Goal: Find specific page/section: Find specific page/section

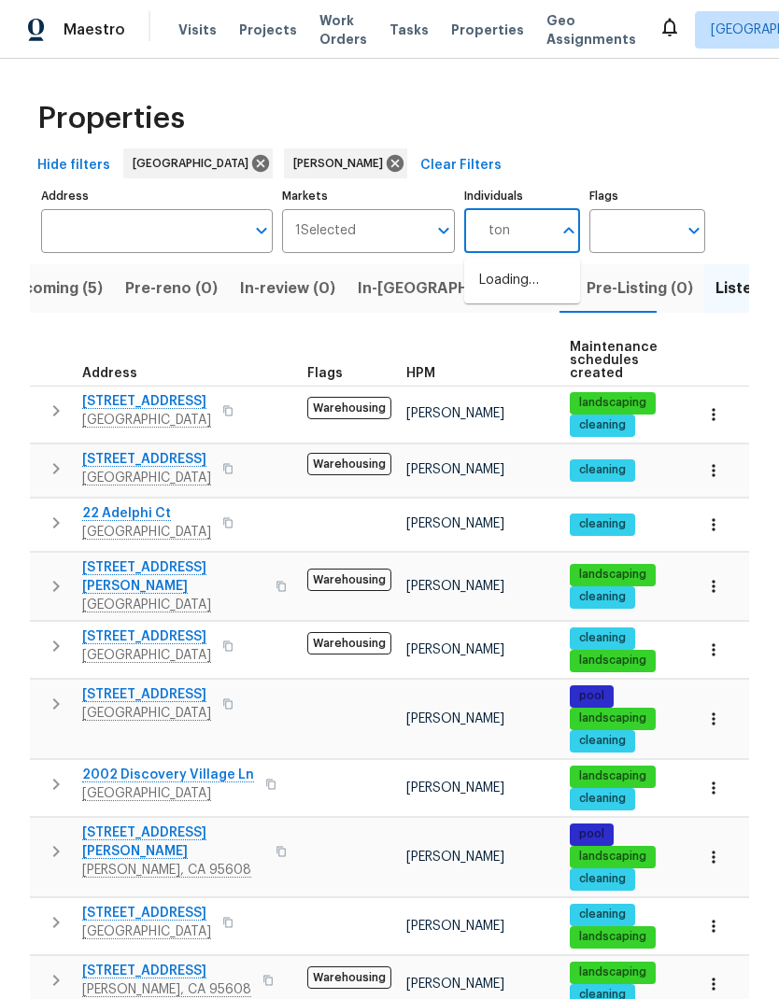
type input "toni"
click at [544, 292] on li "[PERSON_NAME]" at bounding box center [522, 290] width 86 height 39
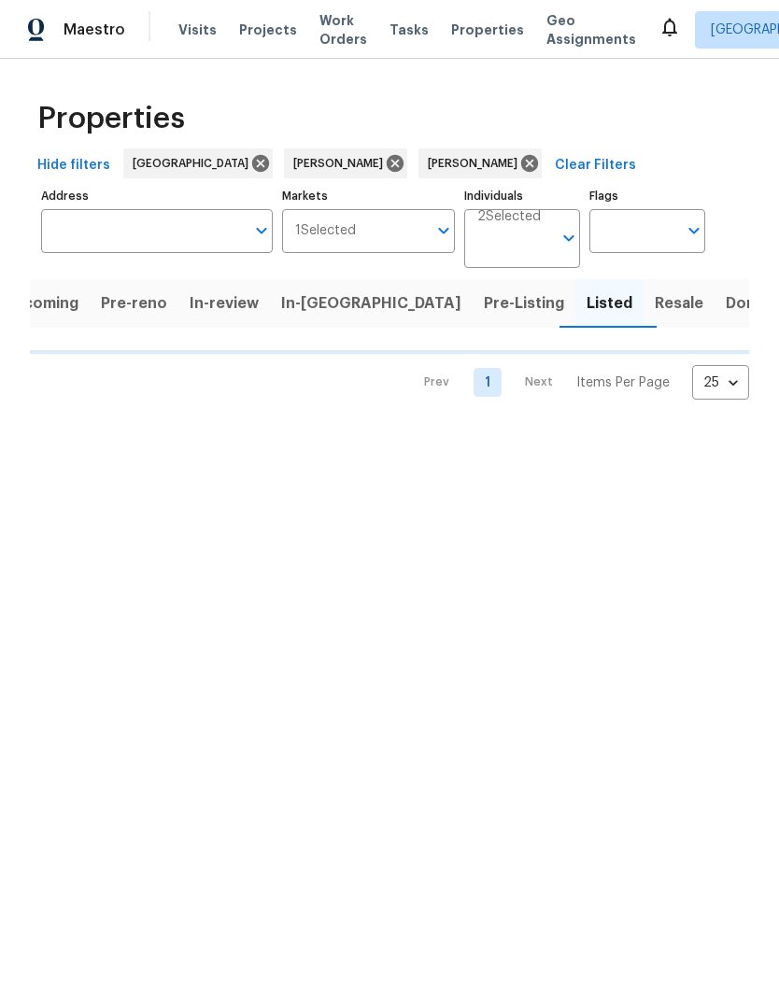
scroll to position [0, 17]
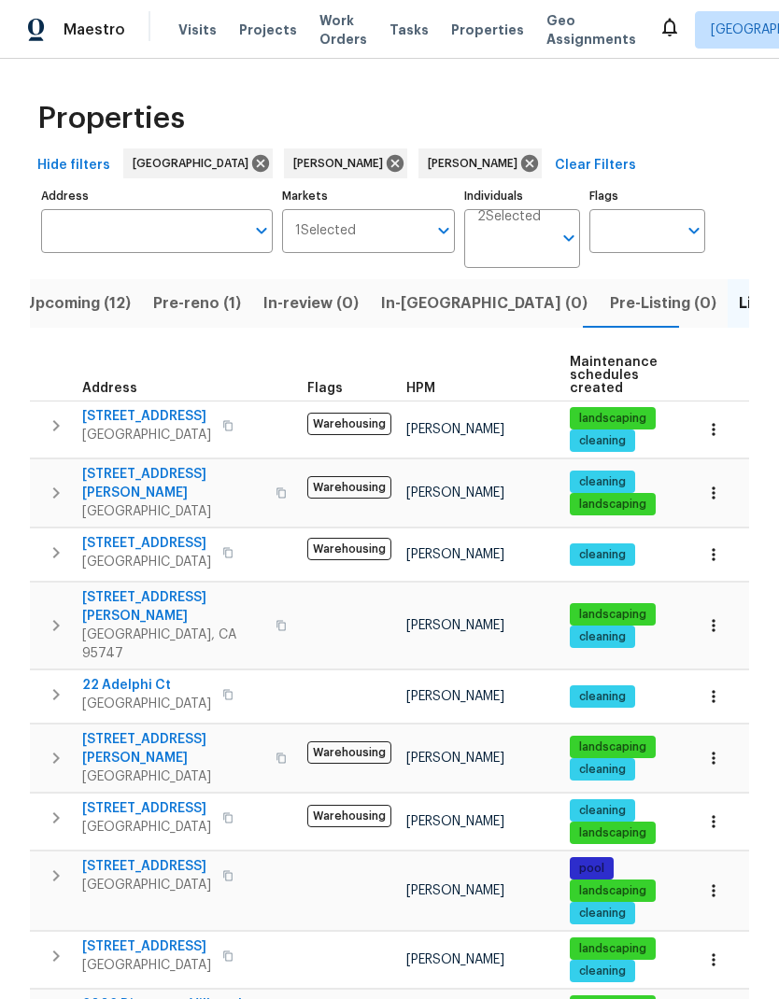
click at [196, 311] on span "Pre-reno (1)" at bounding box center [197, 303] width 88 height 26
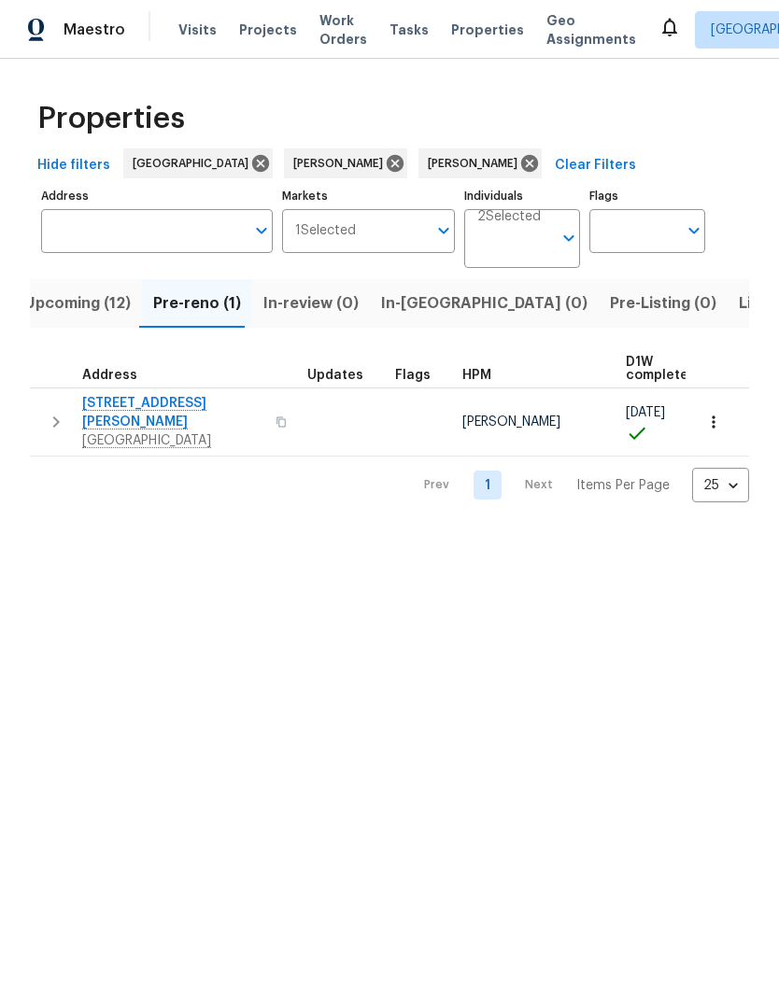
click at [94, 305] on span "Upcoming (12)" at bounding box center [77, 303] width 106 height 26
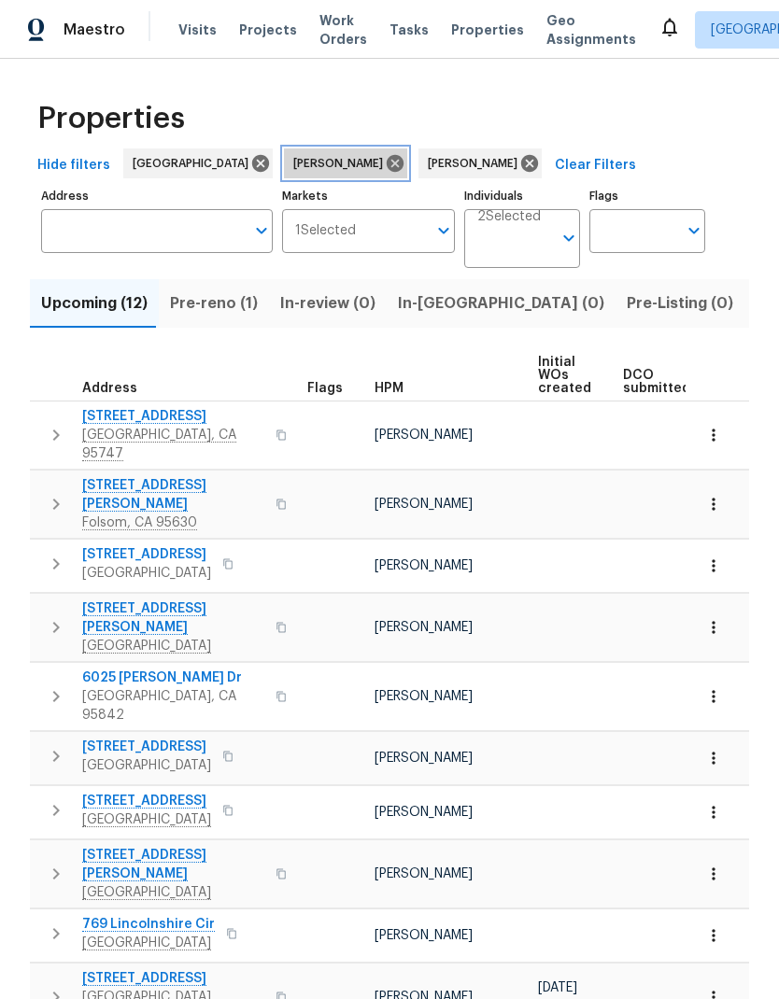
click at [387, 166] on icon at bounding box center [395, 163] width 17 height 17
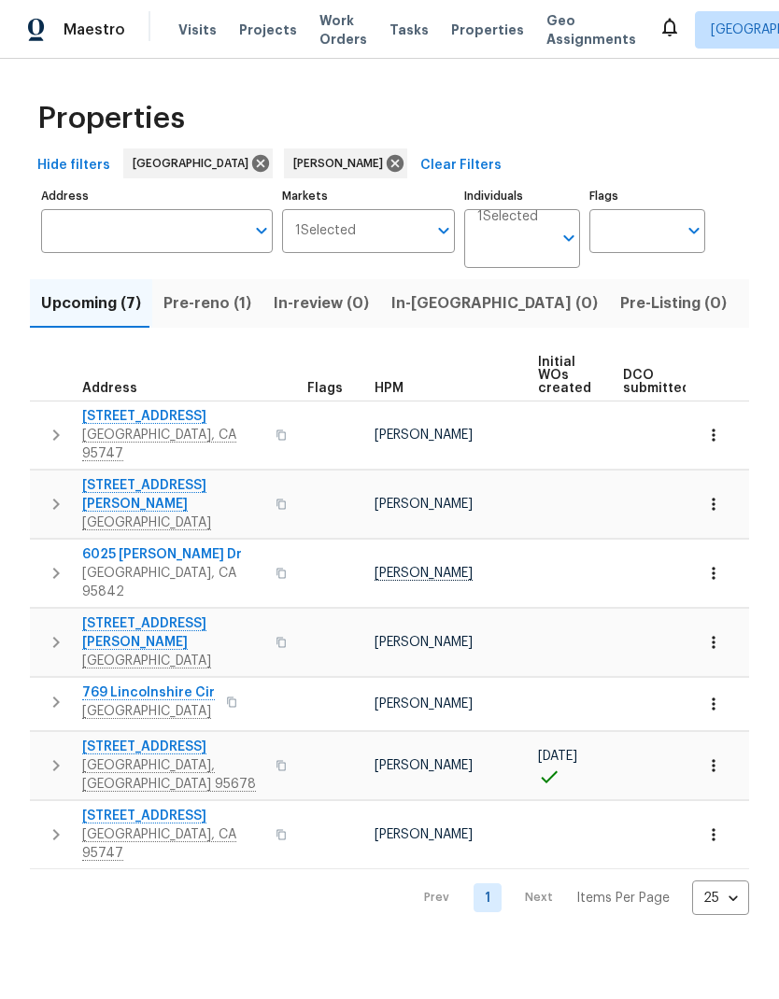
click at [177, 738] on span "509 Brookwood Rd" at bounding box center [173, 747] width 182 height 19
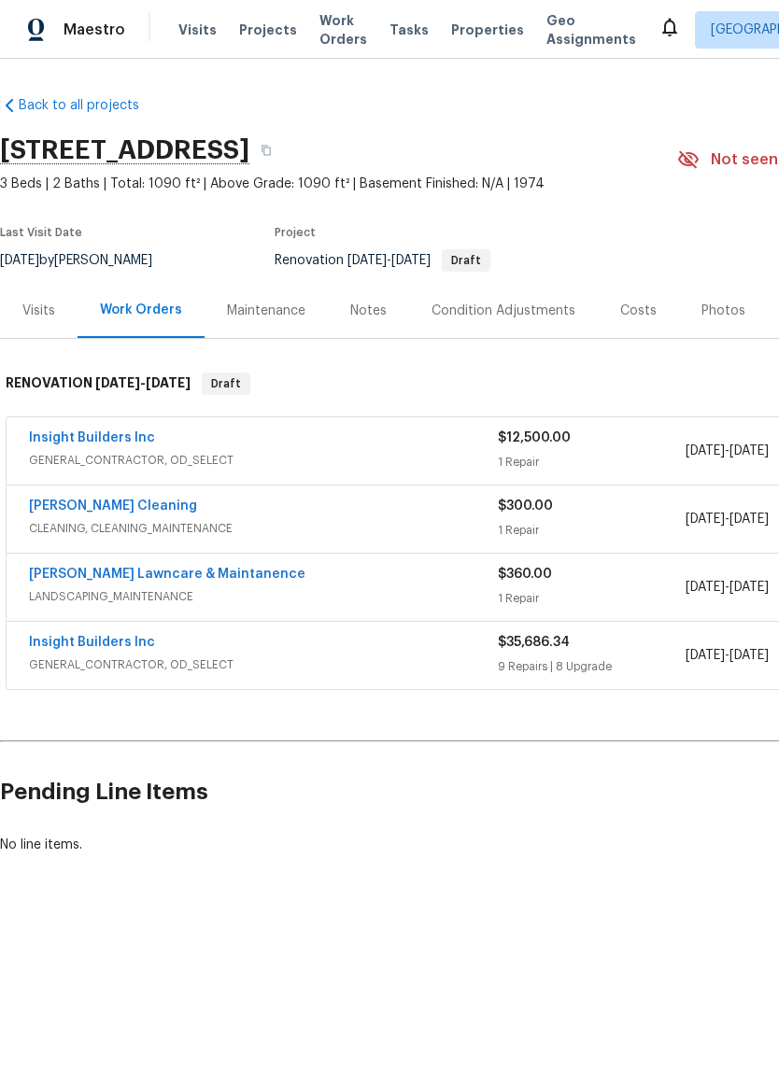
click at [631, 312] on div "Costs" at bounding box center [638, 311] width 36 height 19
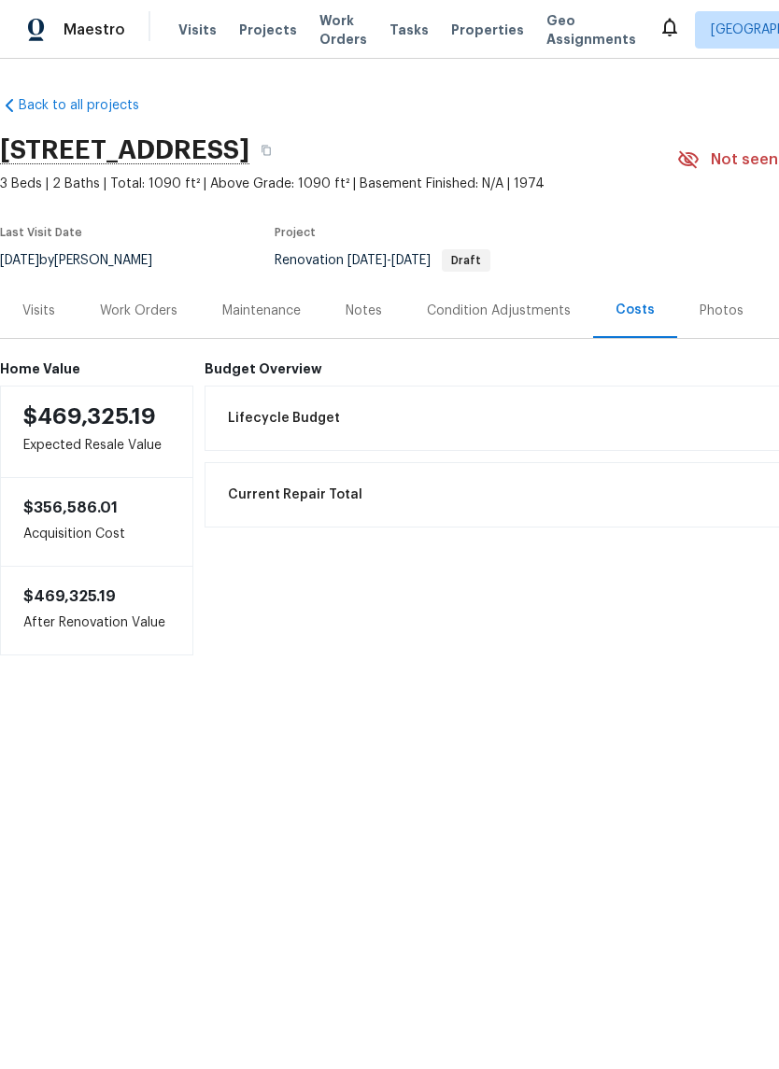
click at [149, 327] on div "Work Orders" at bounding box center [139, 310] width 122 height 55
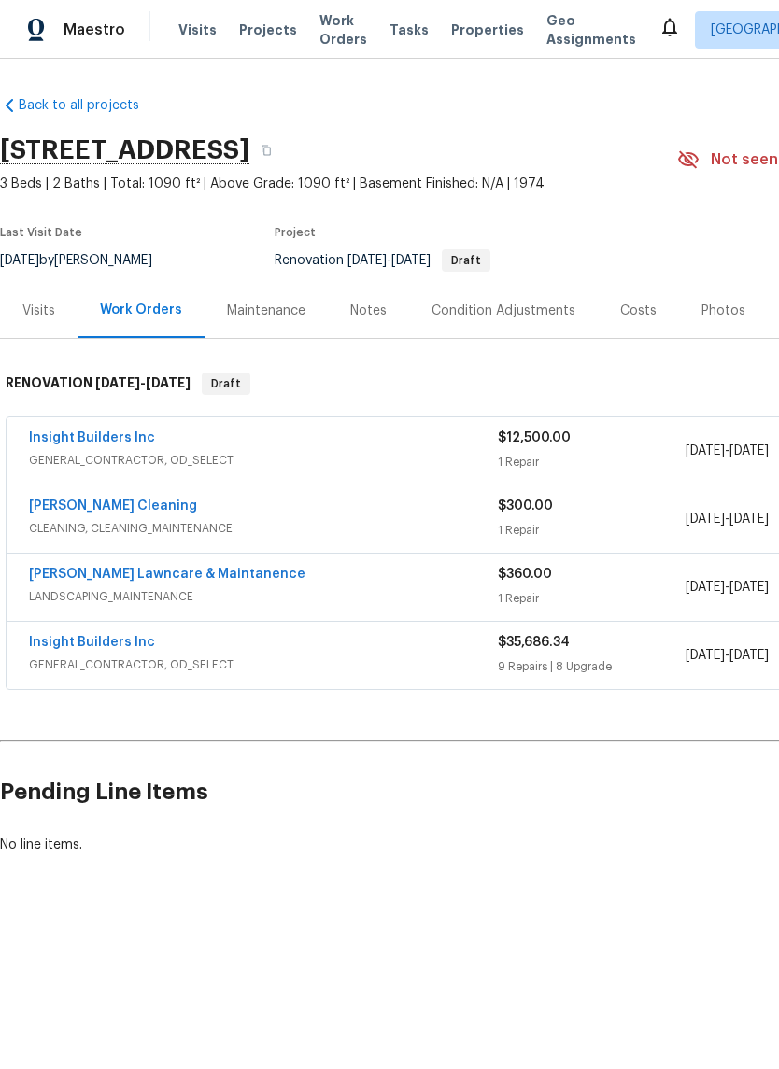
click at [177, 445] on div "Insight Builders Inc" at bounding box center [263, 440] width 469 height 22
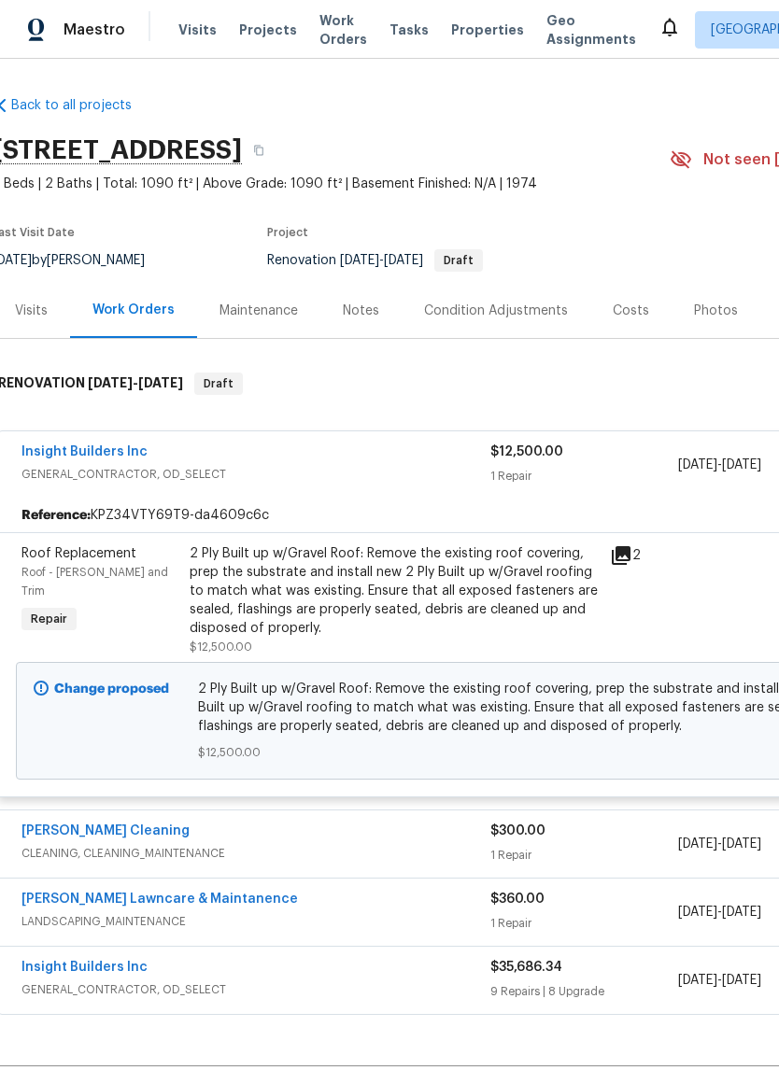
scroll to position [0, 4]
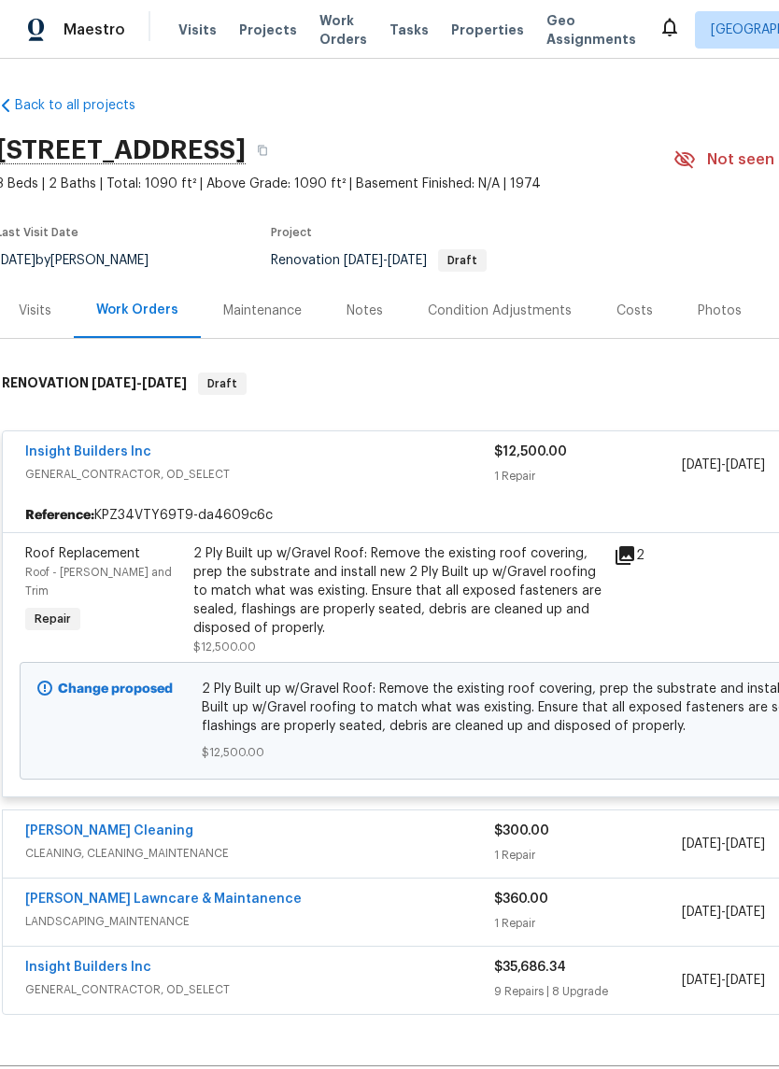
click at [627, 557] on icon at bounding box center [624, 555] width 19 height 19
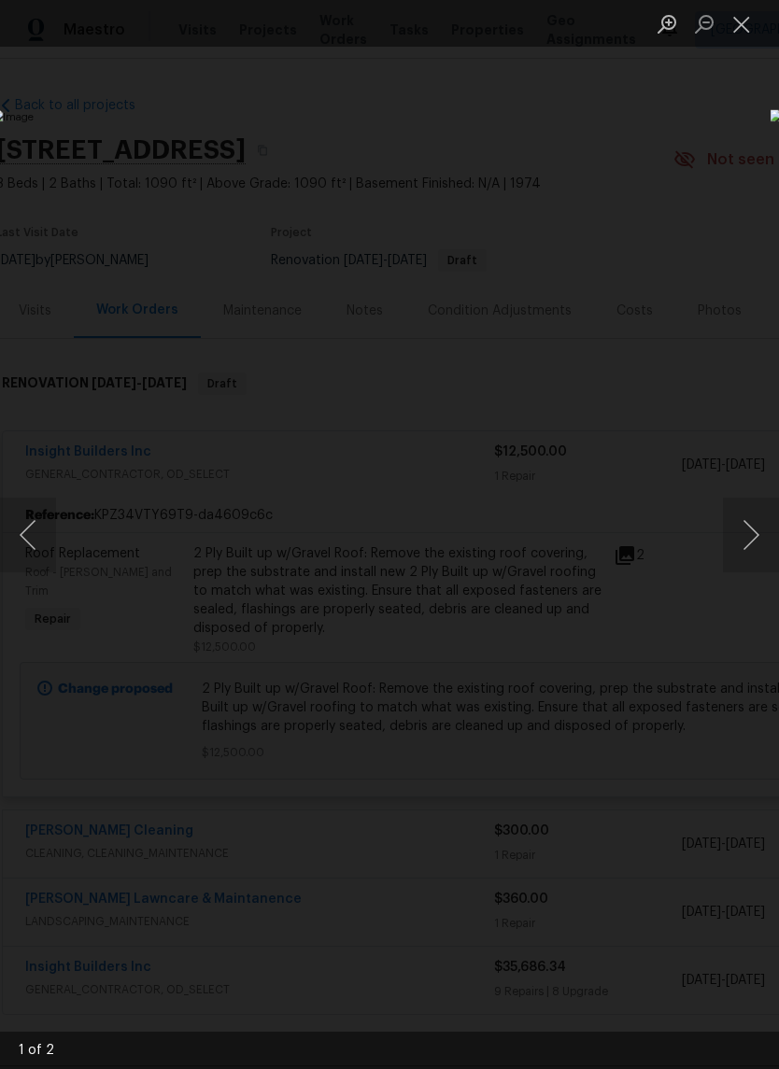
click at [736, 541] on button "Next image" at bounding box center [751, 535] width 56 height 75
click at [743, 539] on button "Next image" at bounding box center [751, 535] width 56 height 75
click at [747, 535] on button "Next image" at bounding box center [751, 535] width 56 height 75
click at [746, 535] on button "Next image" at bounding box center [751, 535] width 56 height 75
click at [736, 539] on button "Next image" at bounding box center [751, 535] width 56 height 75
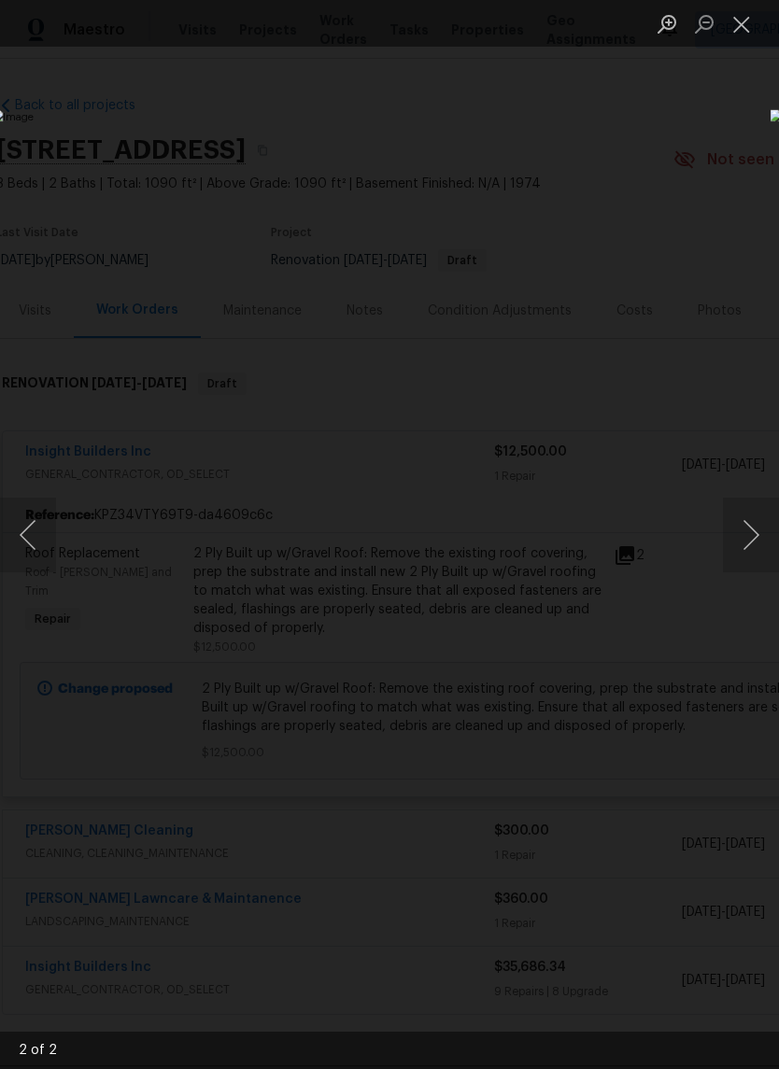
click at [750, 21] on button "Close lightbox" at bounding box center [741, 23] width 37 height 33
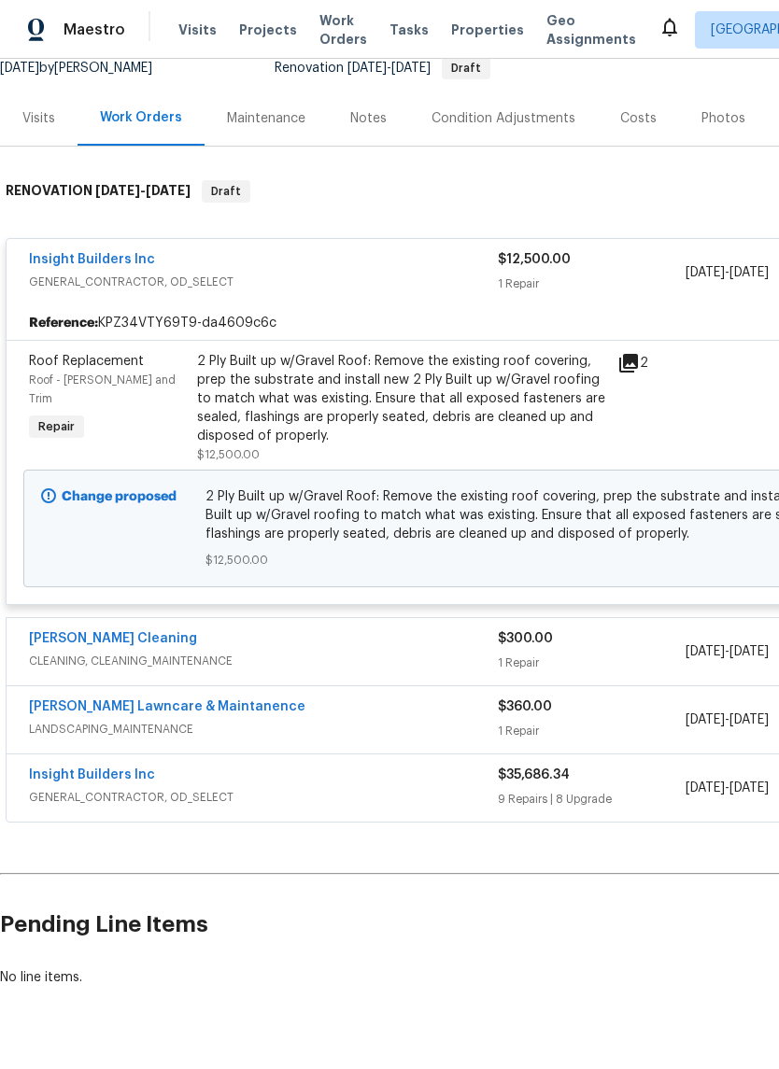
scroll to position [191, 0]
click at [410, 782] on div "Insight Builders Inc" at bounding box center [263, 778] width 469 height 22
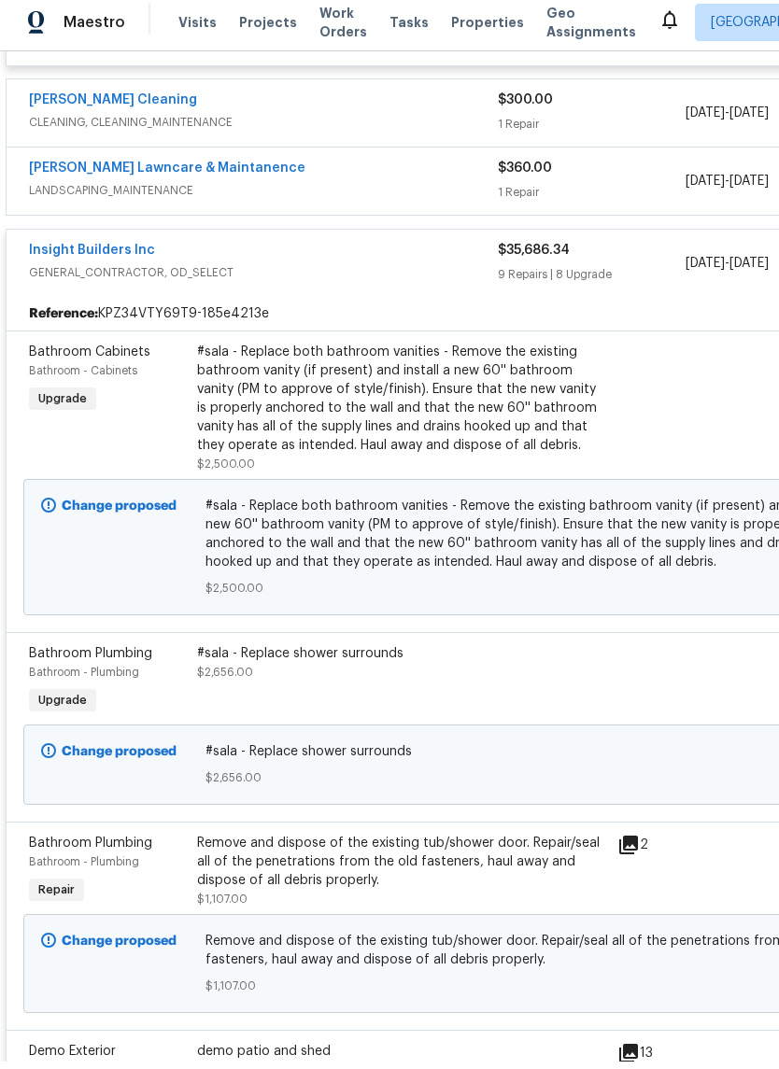
scroll to position [725, 0]
click at [462, 411] on div "#sala - Replace both bathroom vanities - Remove the existing bathroom vanity (i…" at bounding box center [401, 405] width 409 height 112
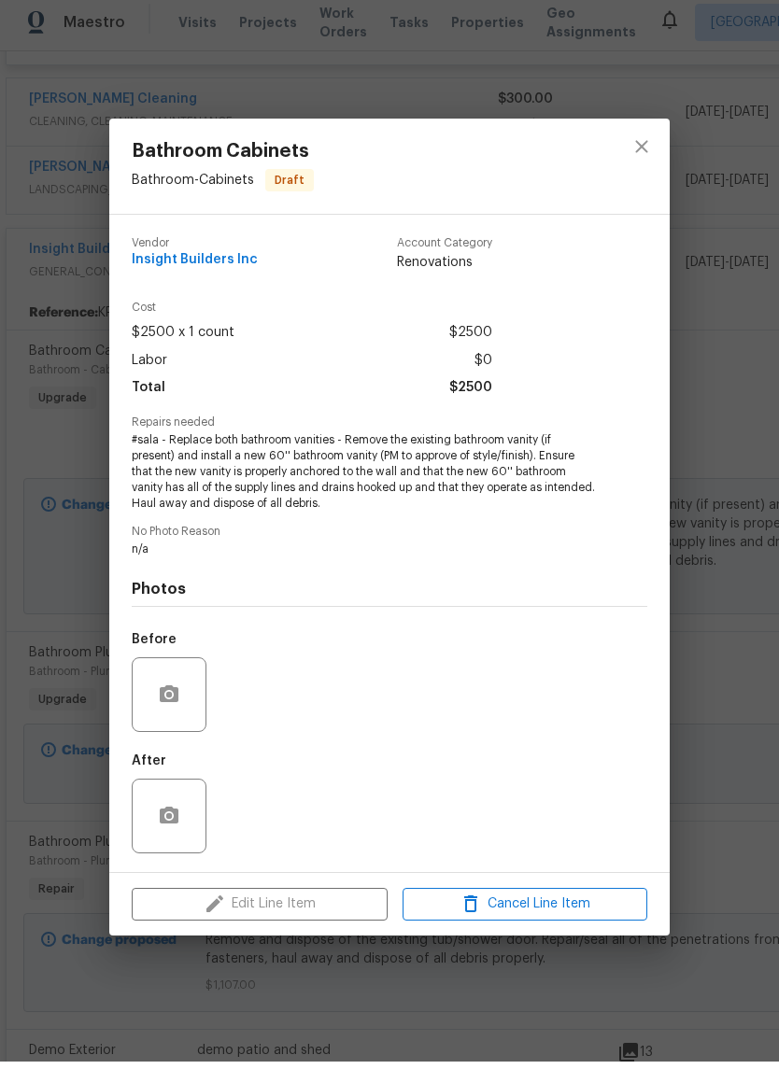
click at [714, 593] on div "Bathroom Cabinets Bathroom - Cabinets Draft Vendor Insight Builders Inc Account…" at bounding box center [389, 534] width 779 height 1069
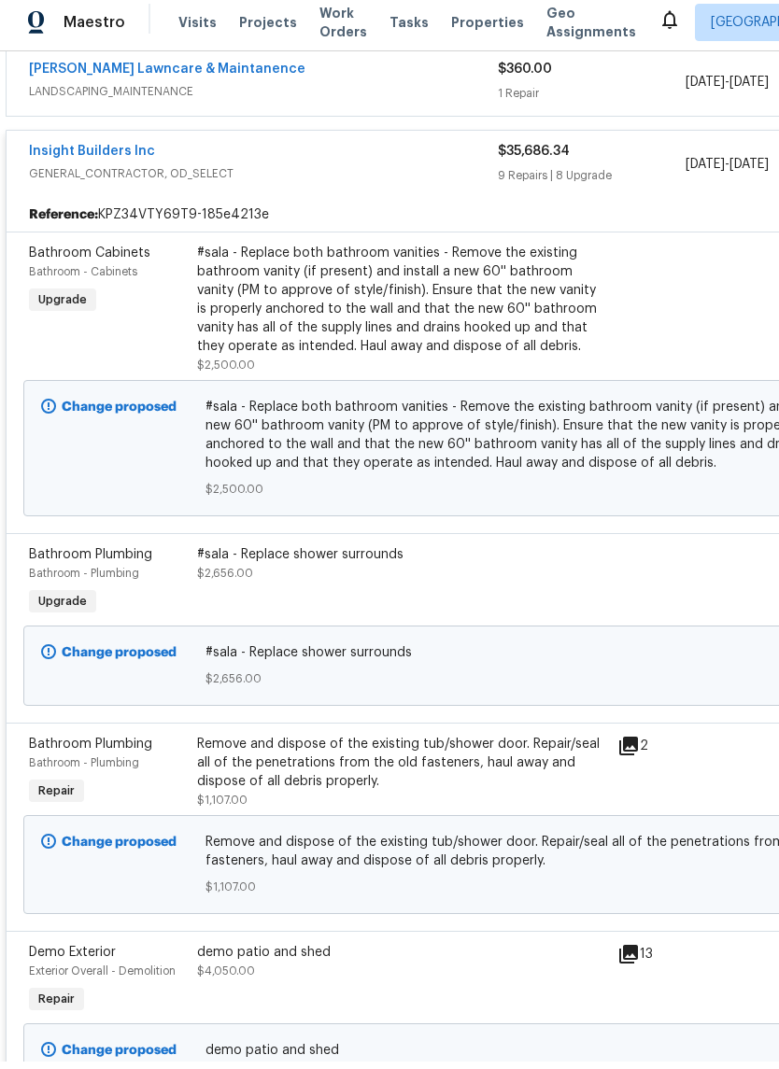
scroll to position [824, 0]
click at [368, 563] on div "#sala - Replace shower surrounds" at bounding box center [401, 561] width 409 height 19
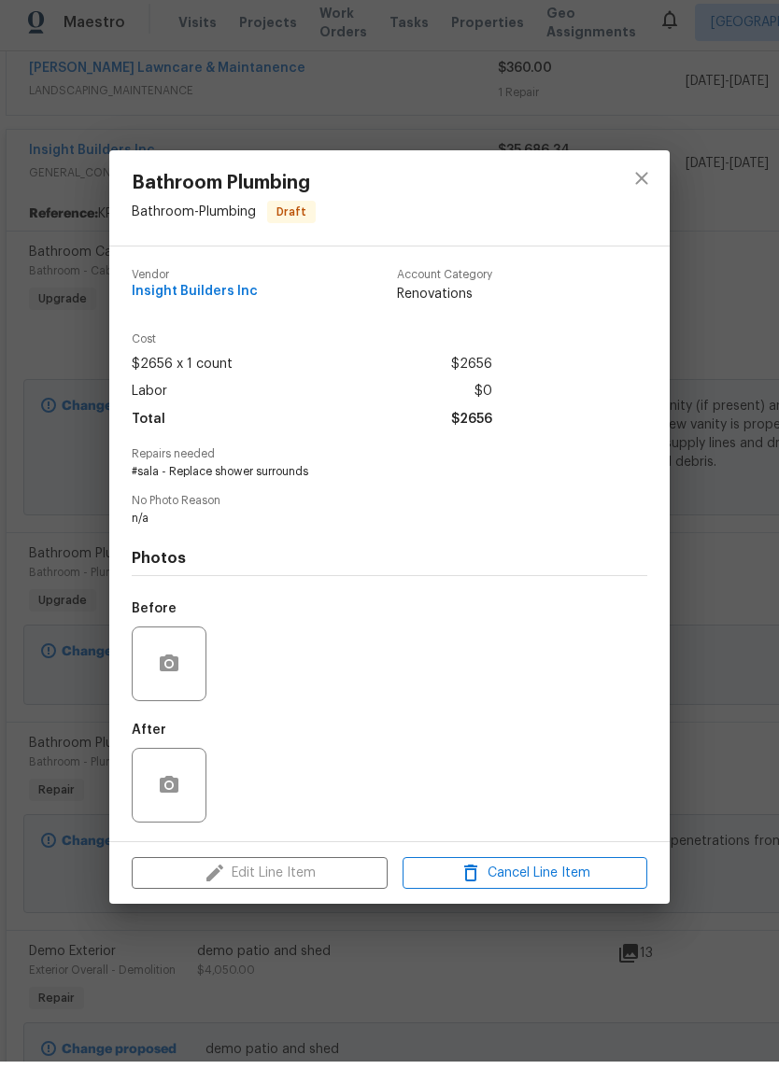
click at [719, 586] on div "Bathroom Plumbing Bathroom - Plumbing Draft Vendor Insight Builders Inc Account…" at bounding box center [389, 534] width 779 height 1069
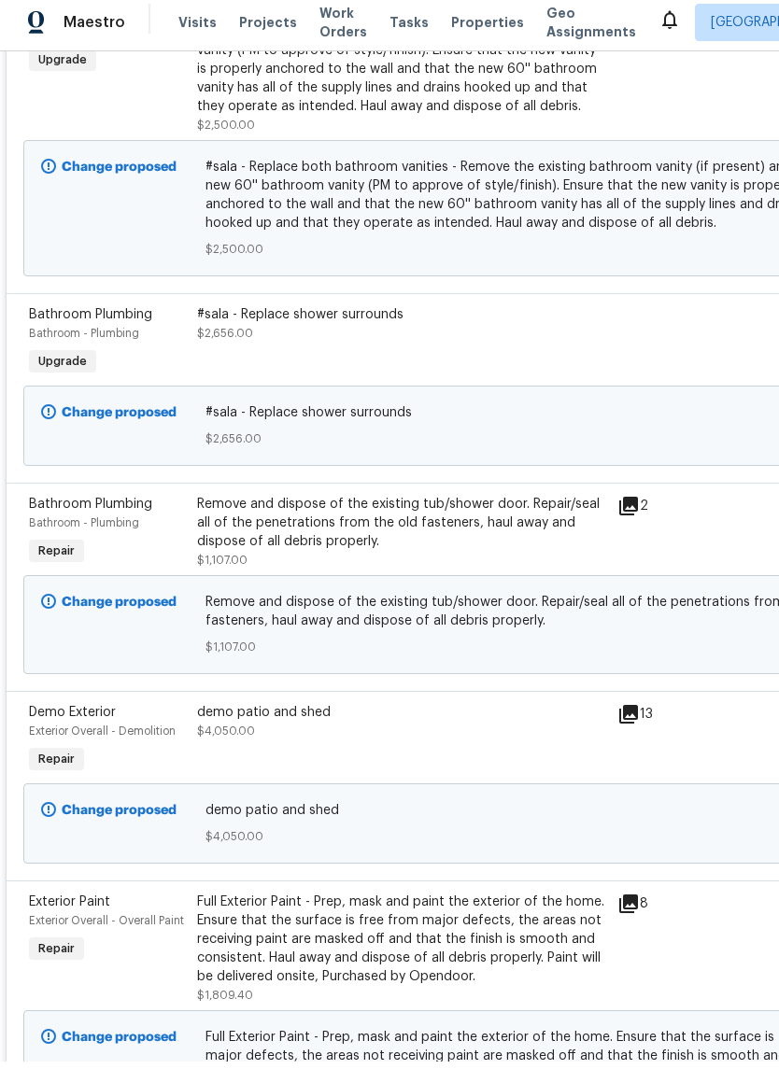
scroll to position [1064, 0]
click at [521, 521] on div "Remove and dispose of the existing tub/shower door. Repair/seal all of the pene…" at bounding box center [401, 530] width 409 height 56
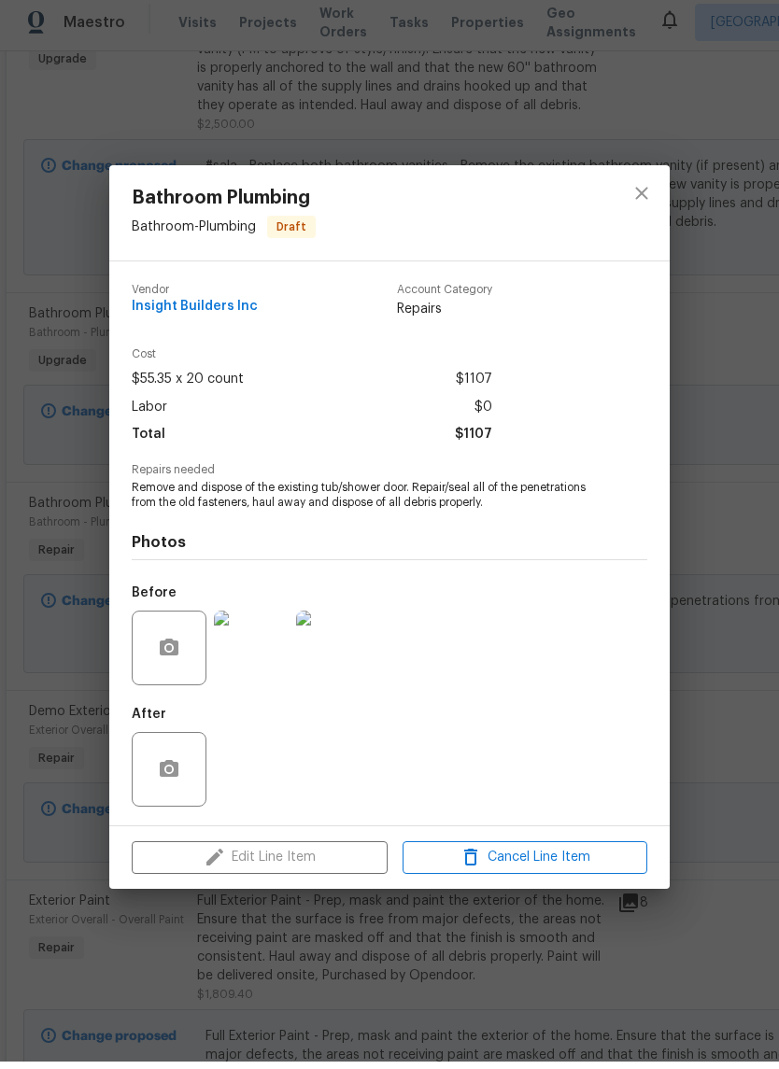
click at [727, 561] on div "Bathroom Plumbing Bathroom - Plumbing Draft Vendor Insight Builders Inc Account…" at bounding box center [389, 534] width 779 height 1069
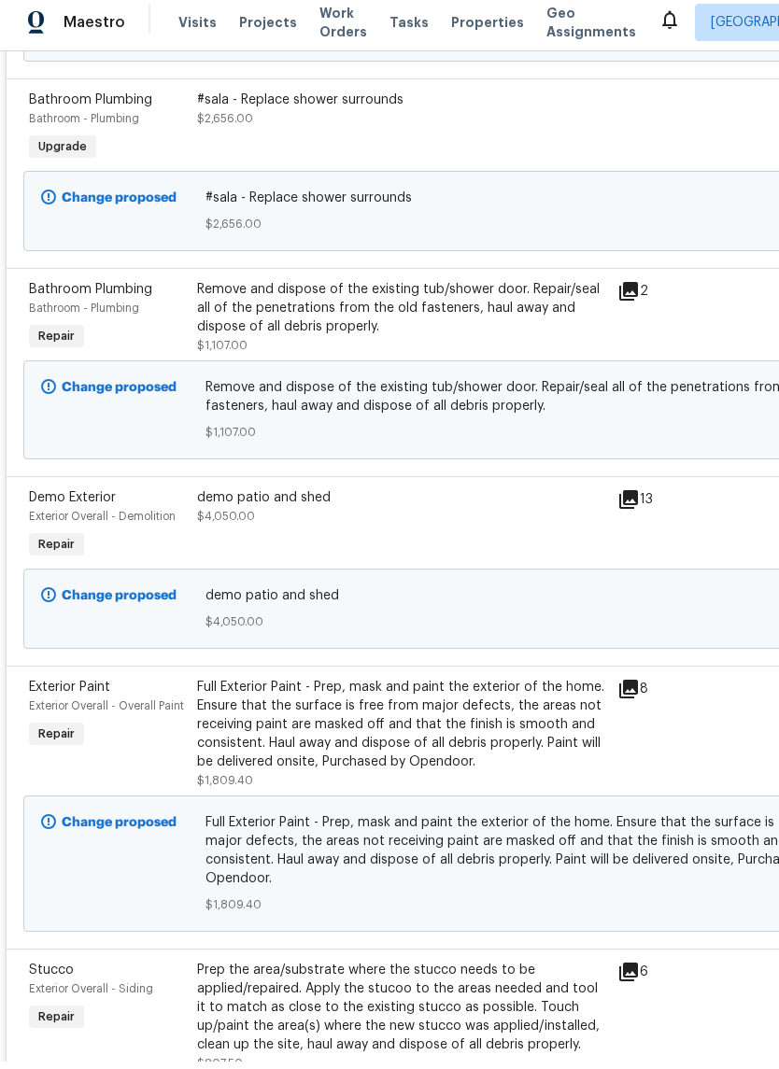
scroll to position [1279, 0]
click at [320, 508] on div "demo patio and shed" at bounding box center [401, 504] width 409 height 19
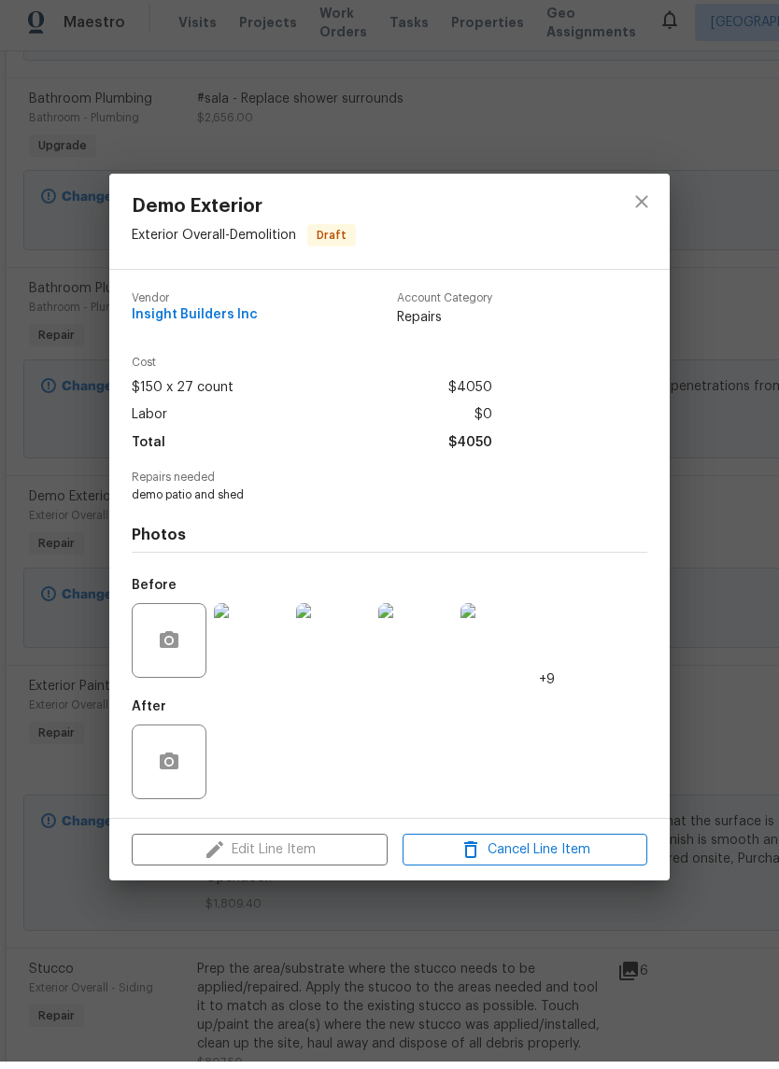
click at [265, 638] on img at bounding box center [251, 648] width 75 height 75
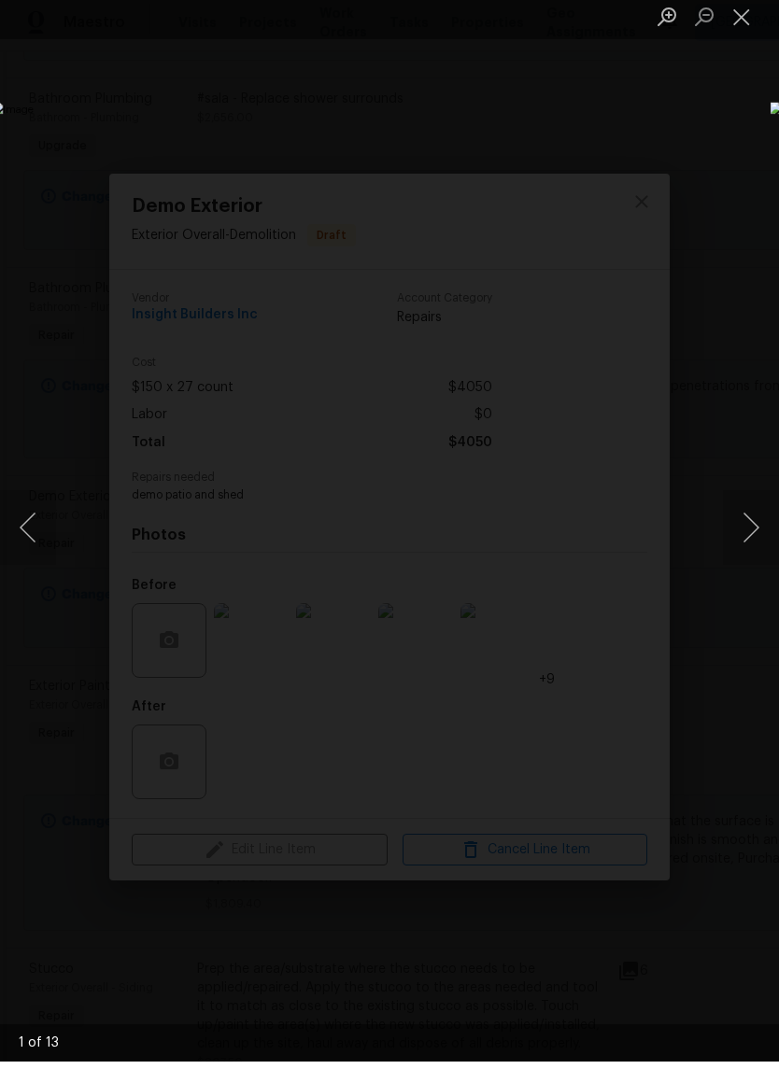
click at [743, 516] on button "Next image" at bounding box center [751, 535] width 56 height 75
click at [747, 516] on button "Next image" at bounding box center [751, 535] width 56 height 75
click at [752, 521] on button "Next image" at bounding box center [751, 535] width 56 height 75
click at [747, 534] on button "Next image" at bounding box center [751, 535] width 56 height 75
click at [757, 526] on button "Next image" at bounding box center [751, 535] width 56 height 75
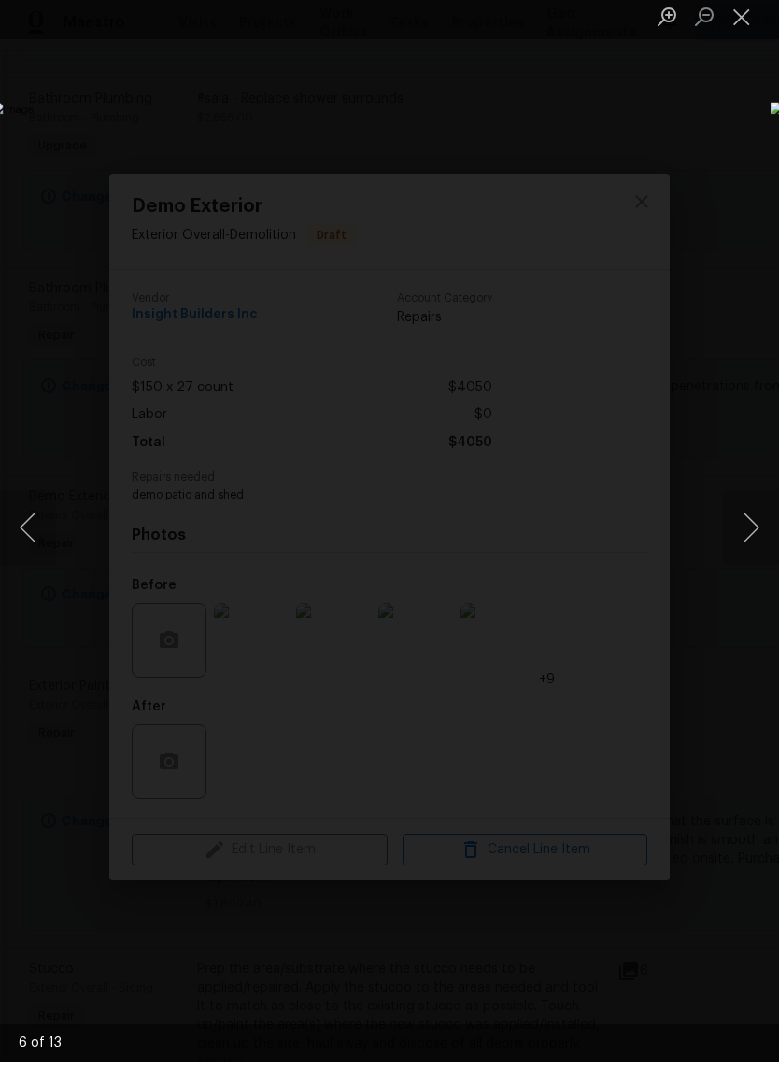
click at [751, 532] on button "Next image" at bounding box center [751, 535] width 56 height 75
click at [752, 529] on button "Next image" at bounding box center [751, 535] width 56 height 75
click at [749, 529] on button "Next image" at bounding box center [751, 535] width 56 height 75
click at [751, 528] on button "Next image" at bounding box center [751, 535] width 56 height 75
click at [745, 530] on button "Next image" at bounding box center [751, 535] width 56 height 75
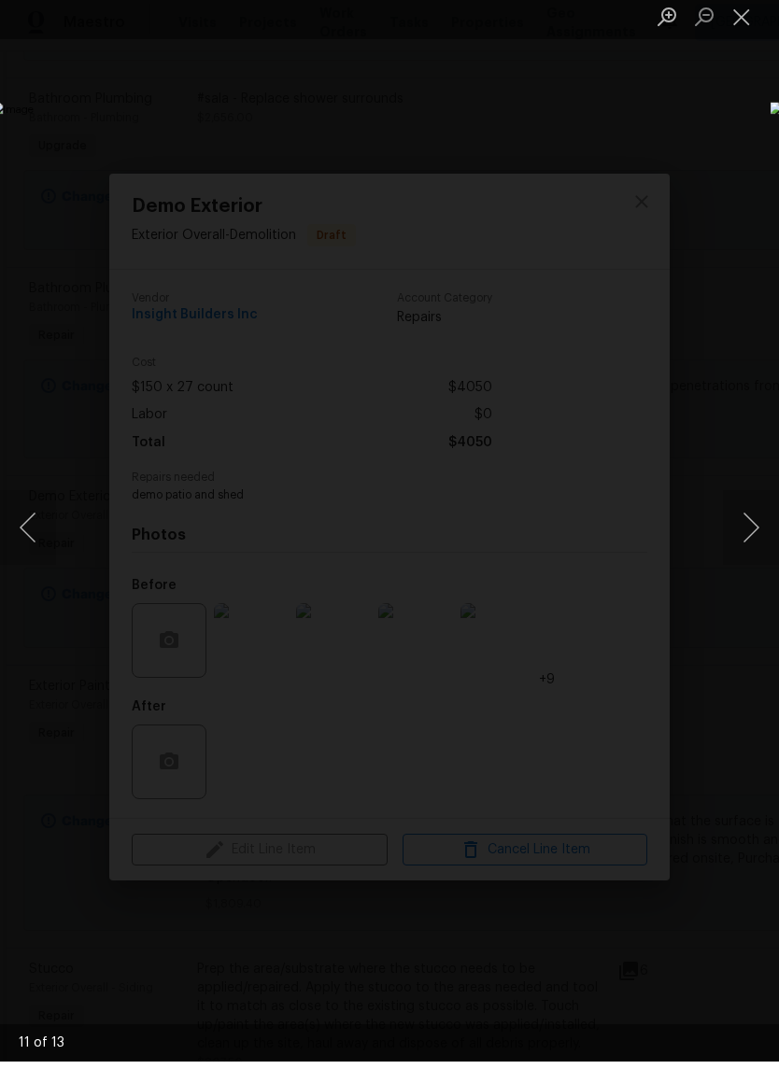
click at [751, 518] on button "Next image" at bounding box center [751, 535] width 56 height 75
click at [745, 526] on button "Next image" at bounding box center [751, 535] width 56 height 75
click at [752, 518] on button "Next image" at bounding box center [751, 535] width 56 height 75
click at [748, 516] on button "Next image" at bounding box center [751, 535] width 56 height 75
click at [749, 524] on button "Next image" at bounding box center [751, 535] width 56 height 75
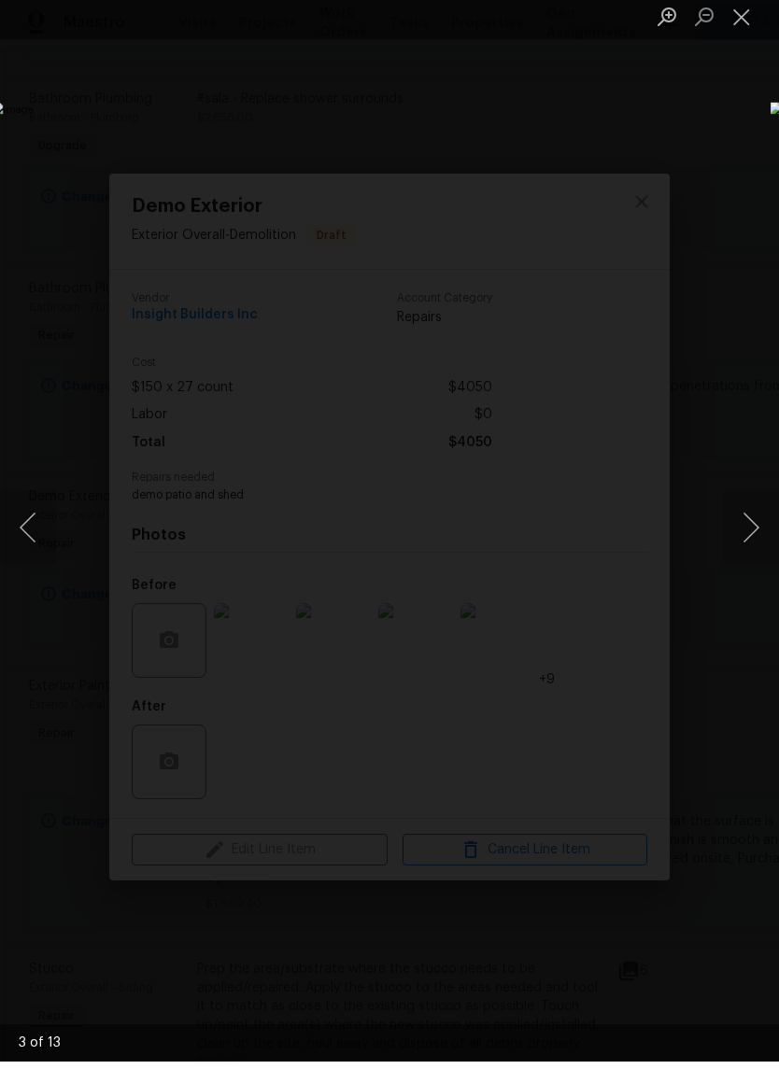
click at [741, 10] on button "Close lightbox" at bounding box center [741, 23] width 37 height 33
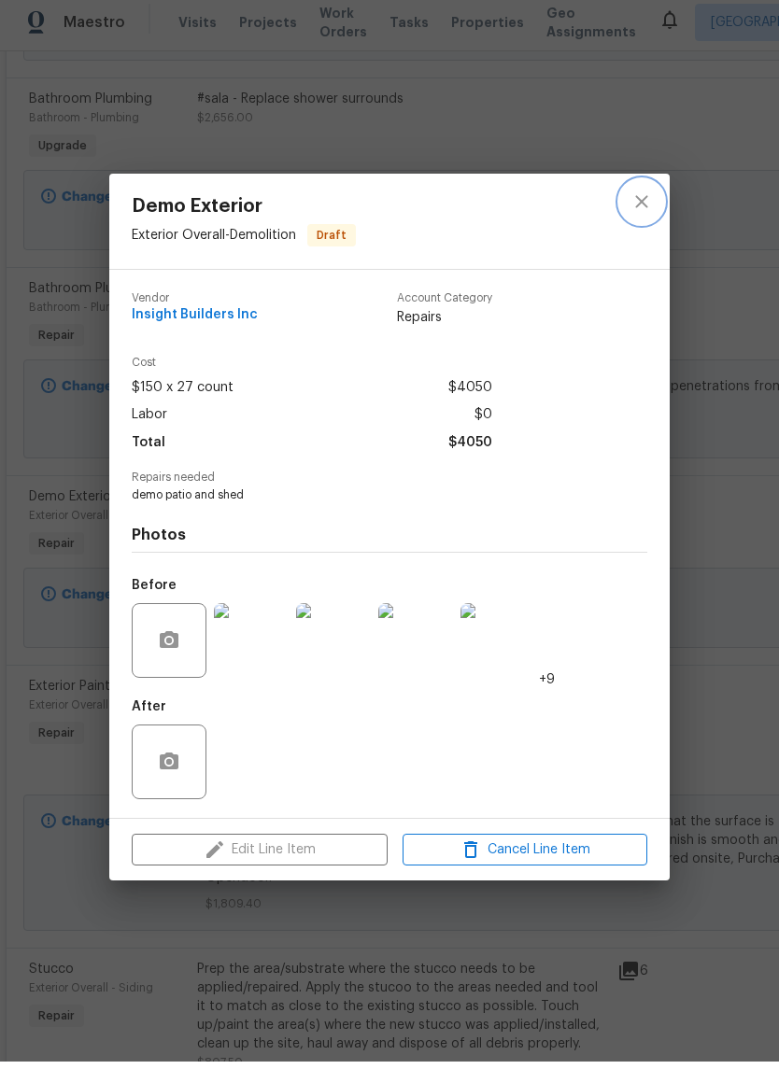
click at [631, 203] on icon "close" at bounding box center [641, 209] width 22 height 22
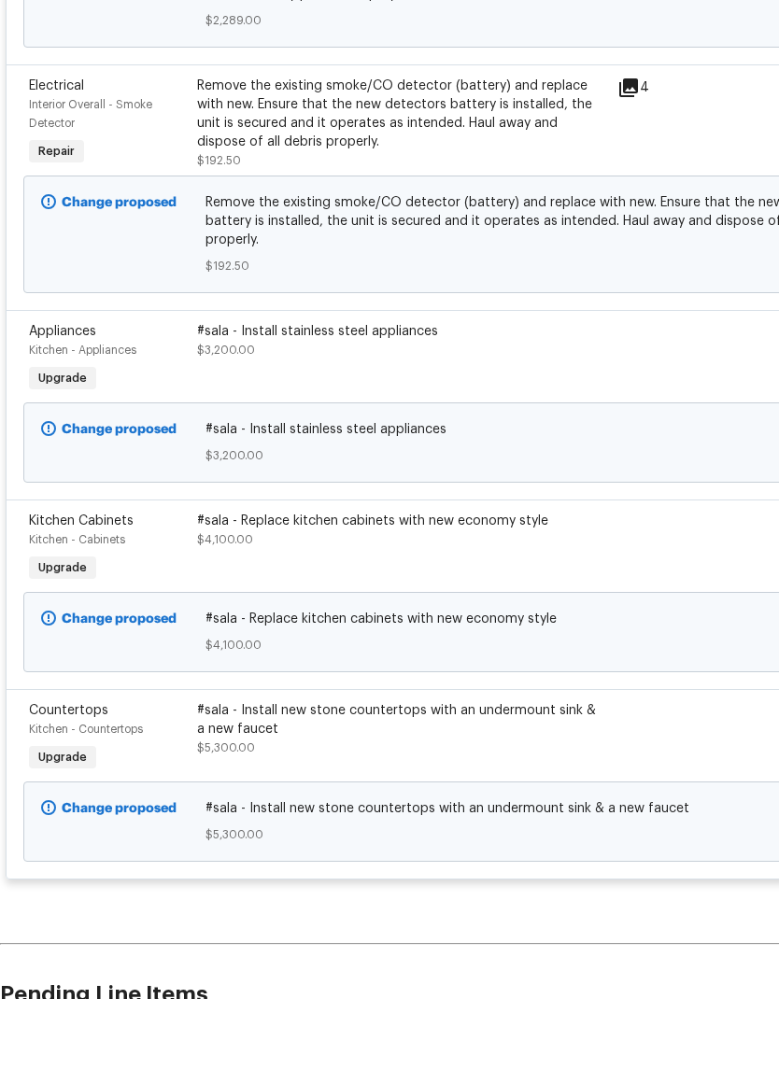
scroll to position [4290, 0]
click at [513, 771] on div "#sala - Install new stone countertops with an undermount sink & a new faucet" at bounding box center [401, 789] width 409 height 37
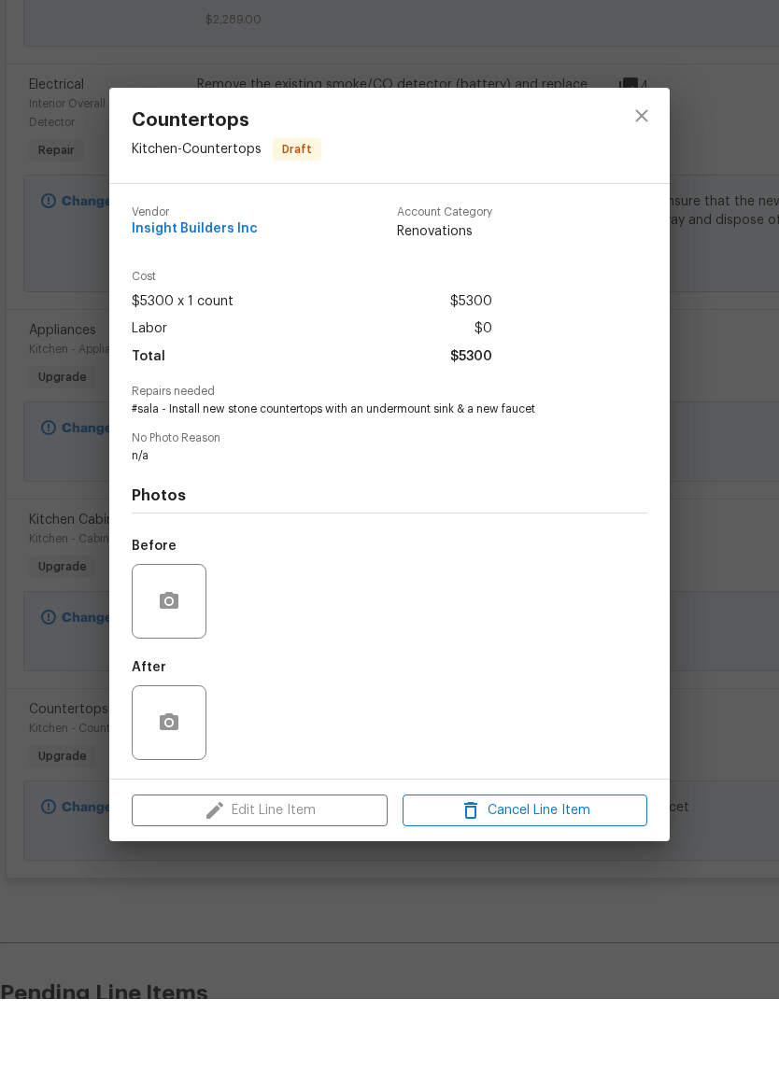
click at [726, 562] on div "Countertops Kitchen - Countertops Draft Vendor Insight Builders Inc Account Cat…" at bounding box center [389, 534] width 779 height 1069
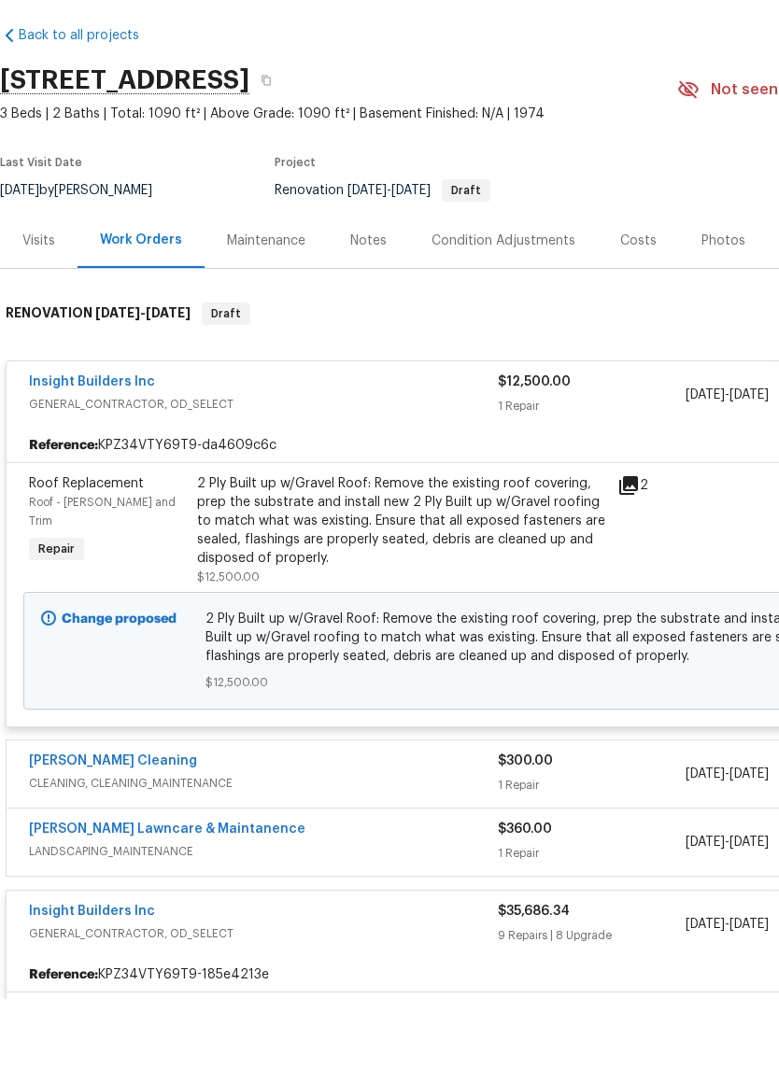
scroll to position [0, 0]
